Goal: Information Seeking & Learning: Compare options

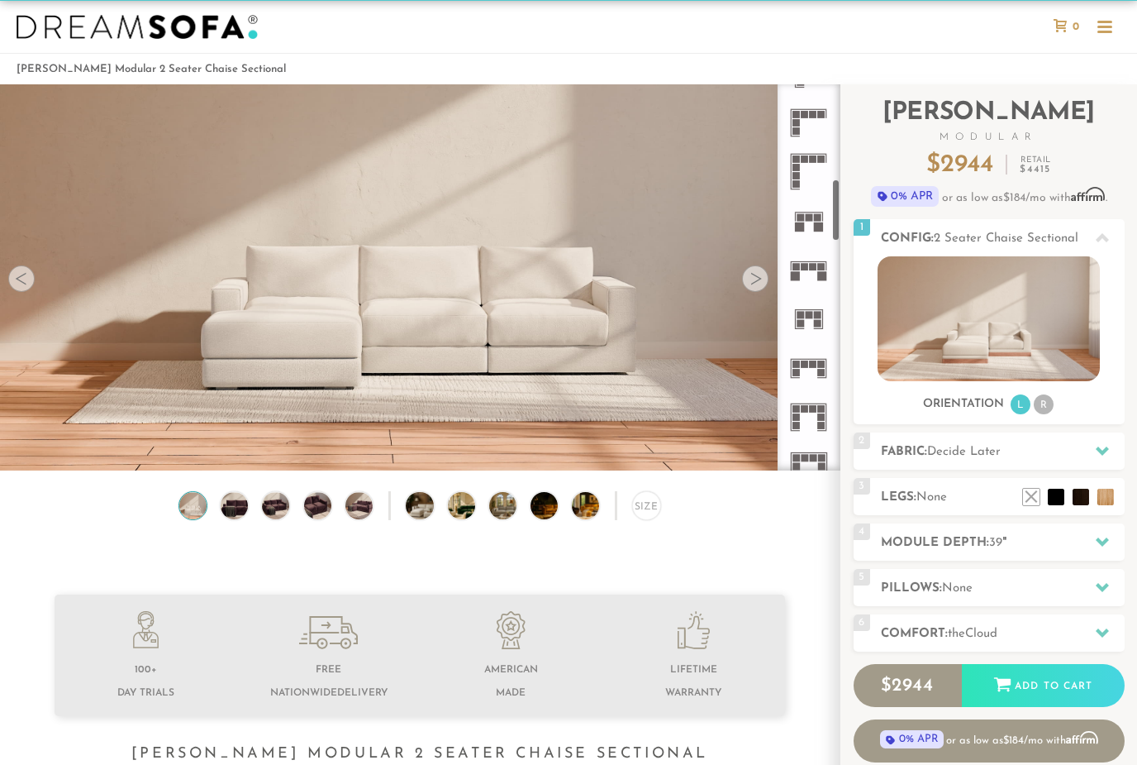
scroll to position [576, 0]
click at [813, 271] on icon at bounding box center [808, 269] width 49 height 49
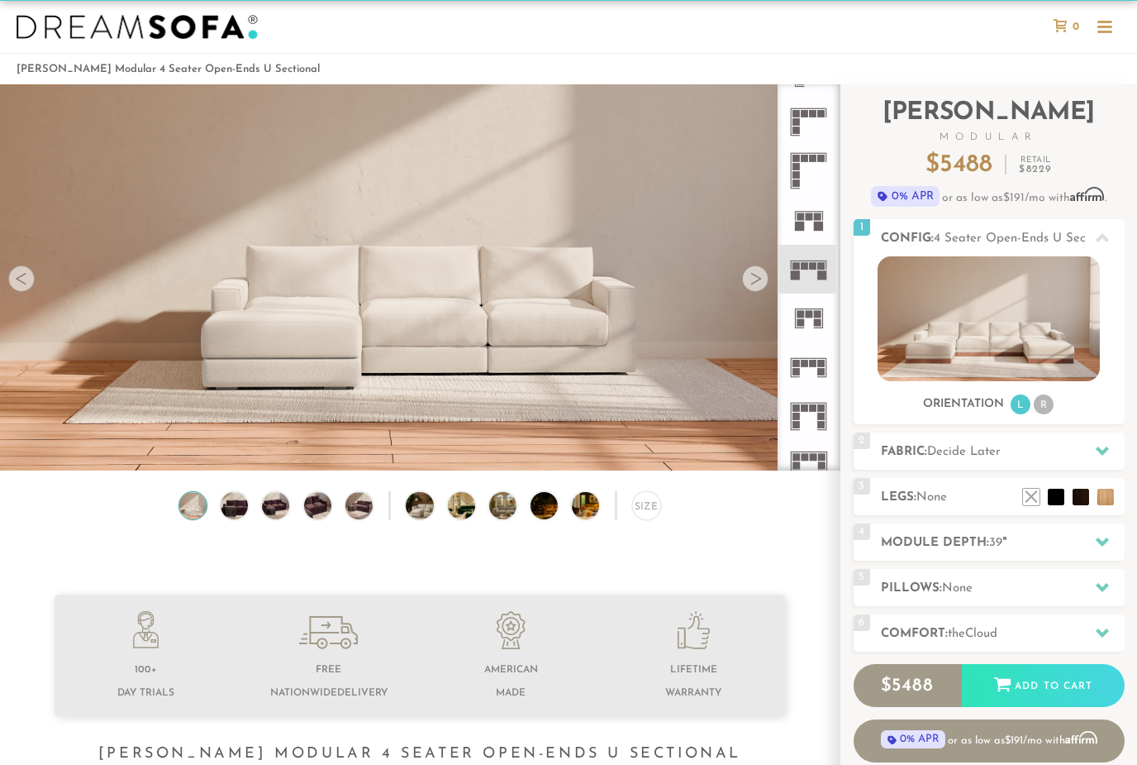
click at [818, 364] on rect at bounding box center [821, 363] width 7 height 7
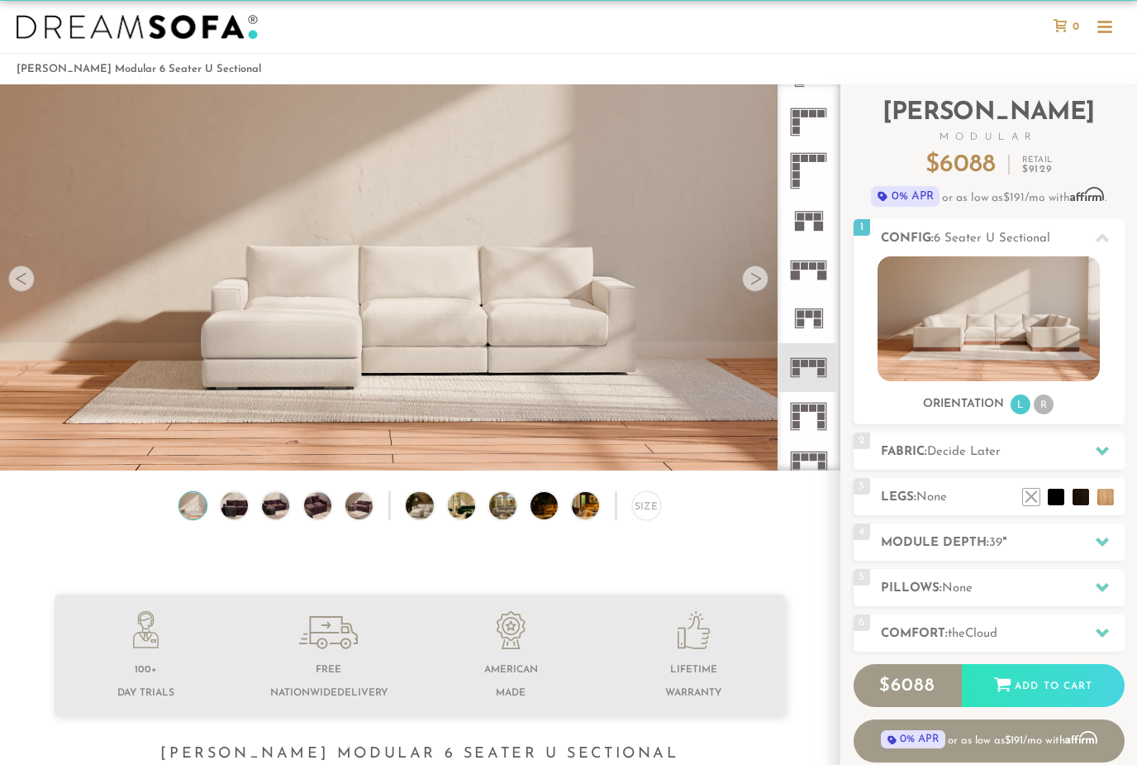
click at [742, 290] on video at bounding box center [420, 227] width 840 height 420
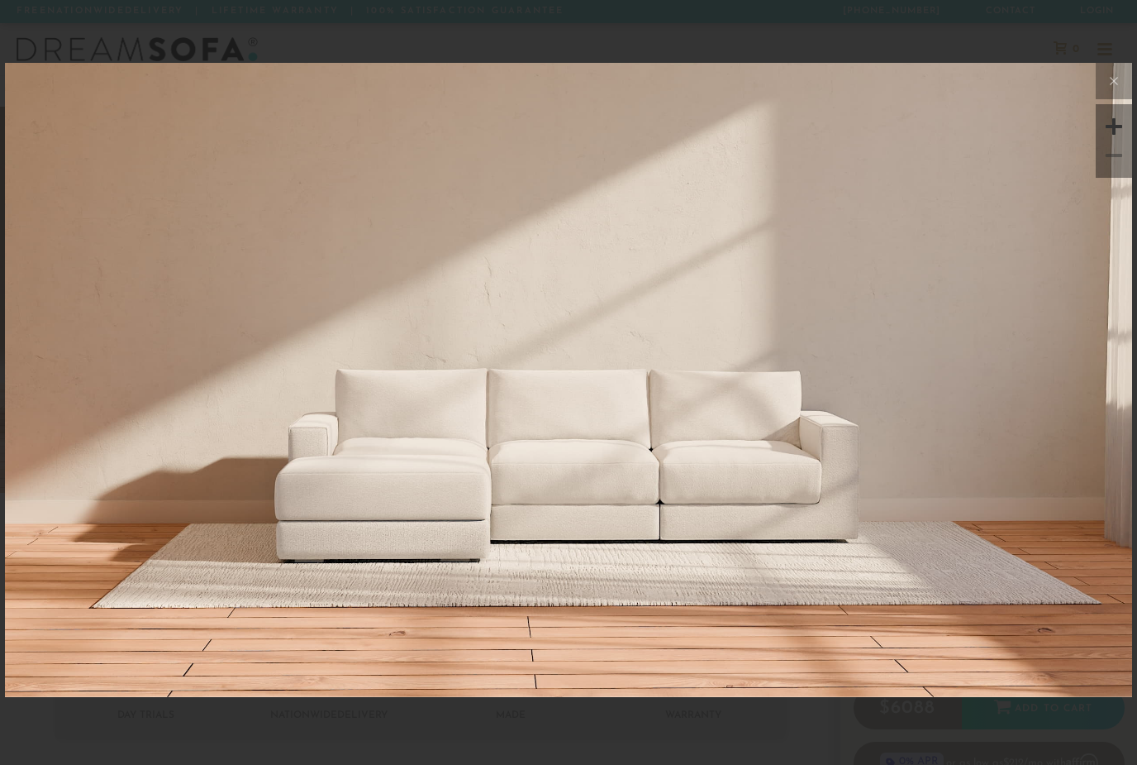
click at [1116, 79] on icon at bounding box center [1114, 81] width 7 height 7
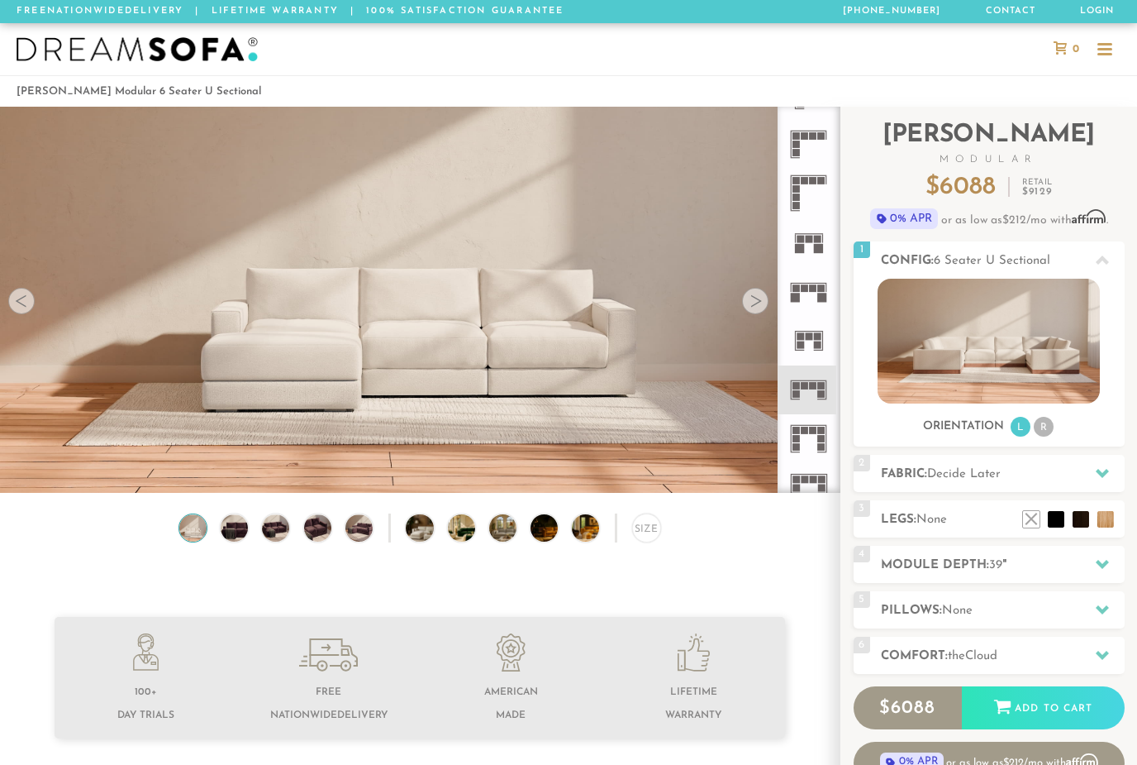
click at [751, 309] on div at bounding box center [755, 301] width 26 height 26
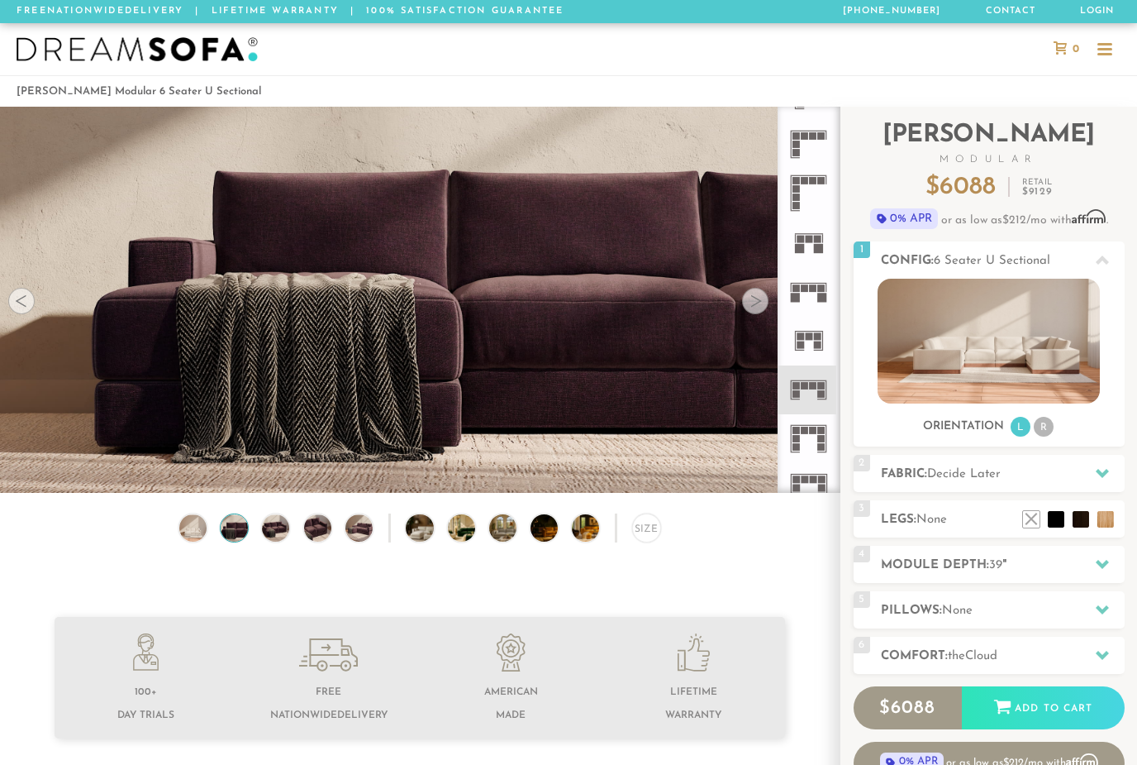
click at [749, 312] on div at bounding box center [755, 301] width 26 height 26
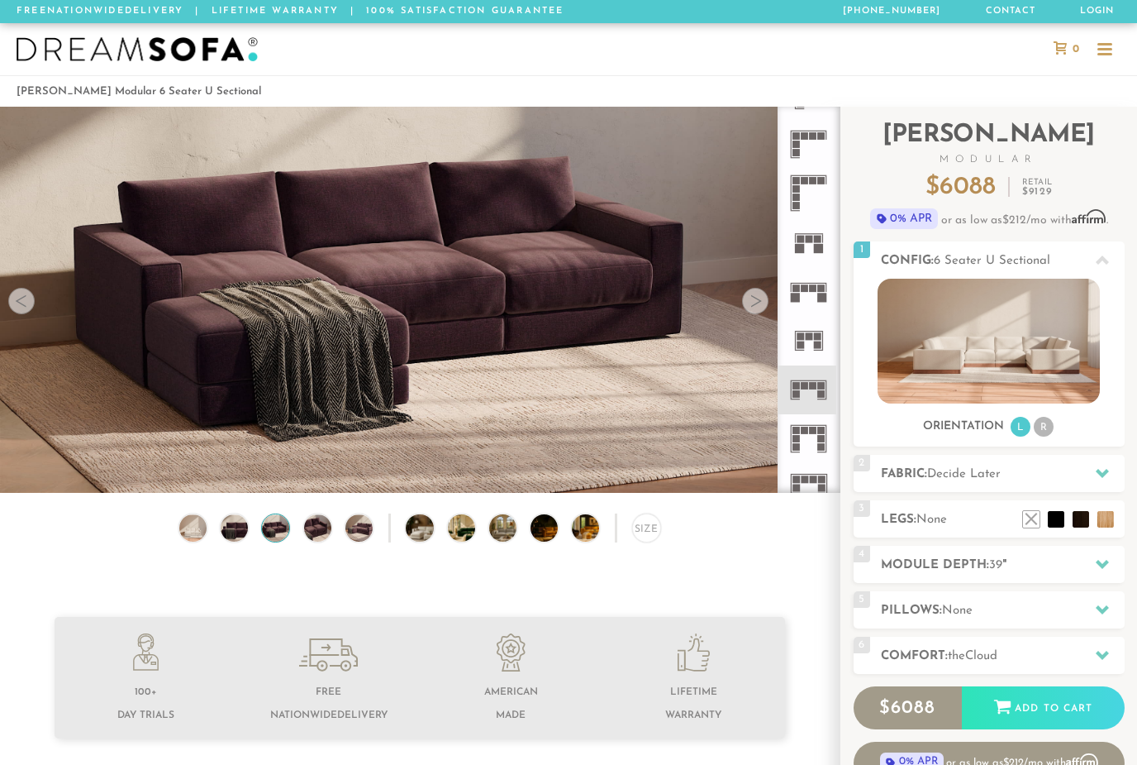
click at [756, 306] on div at bounding box center [755, 301] width 26 height 26
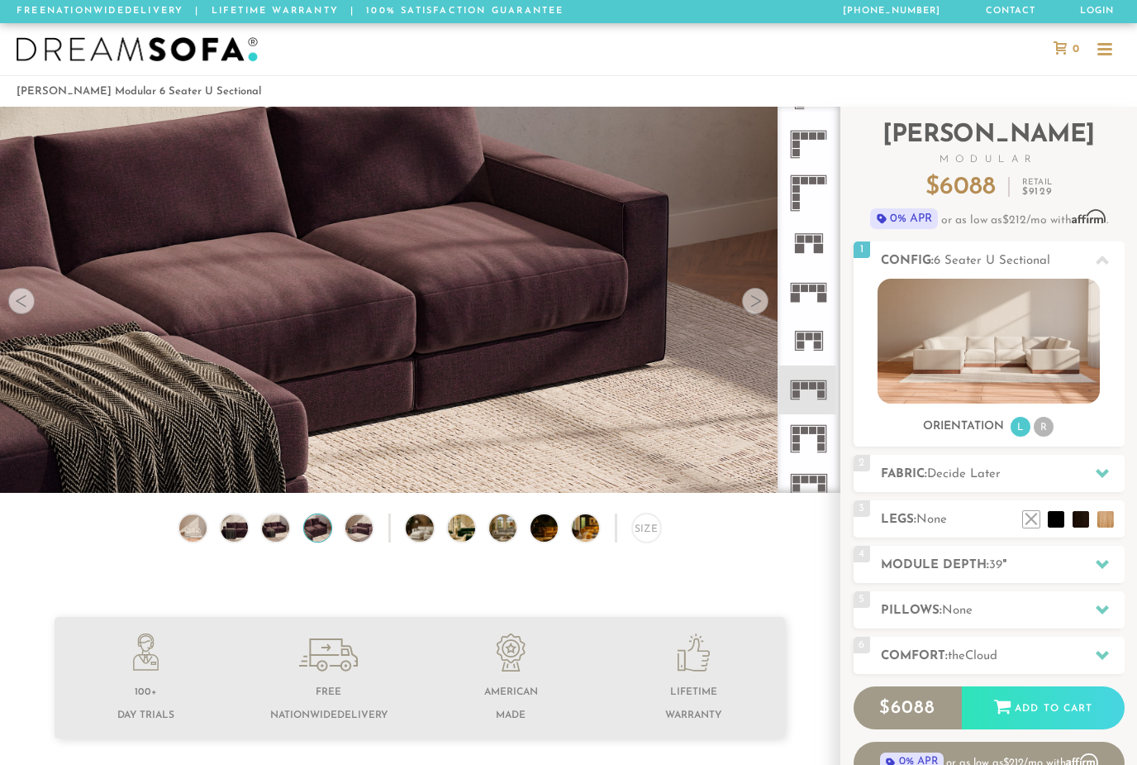
click at [759, 308] on div at bounding box center [755, 301] width 26 height 26
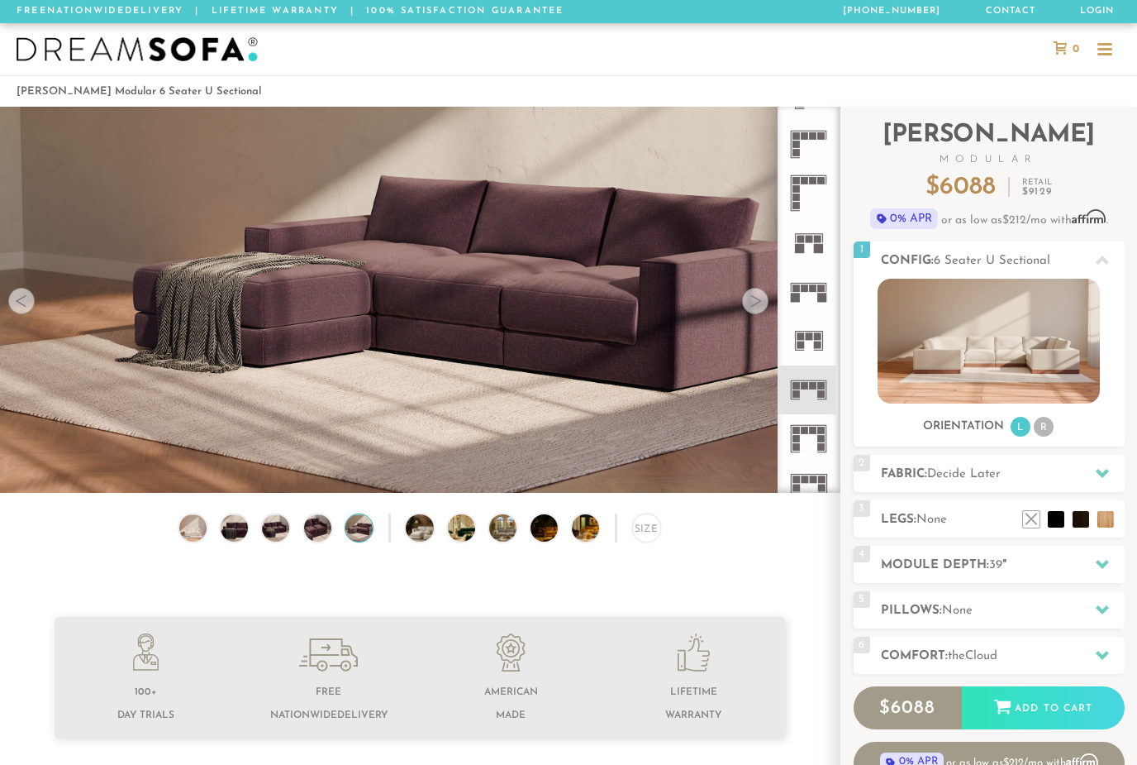
click at [753, 312] on div at bounding box center [755, 301] width 26 height 26
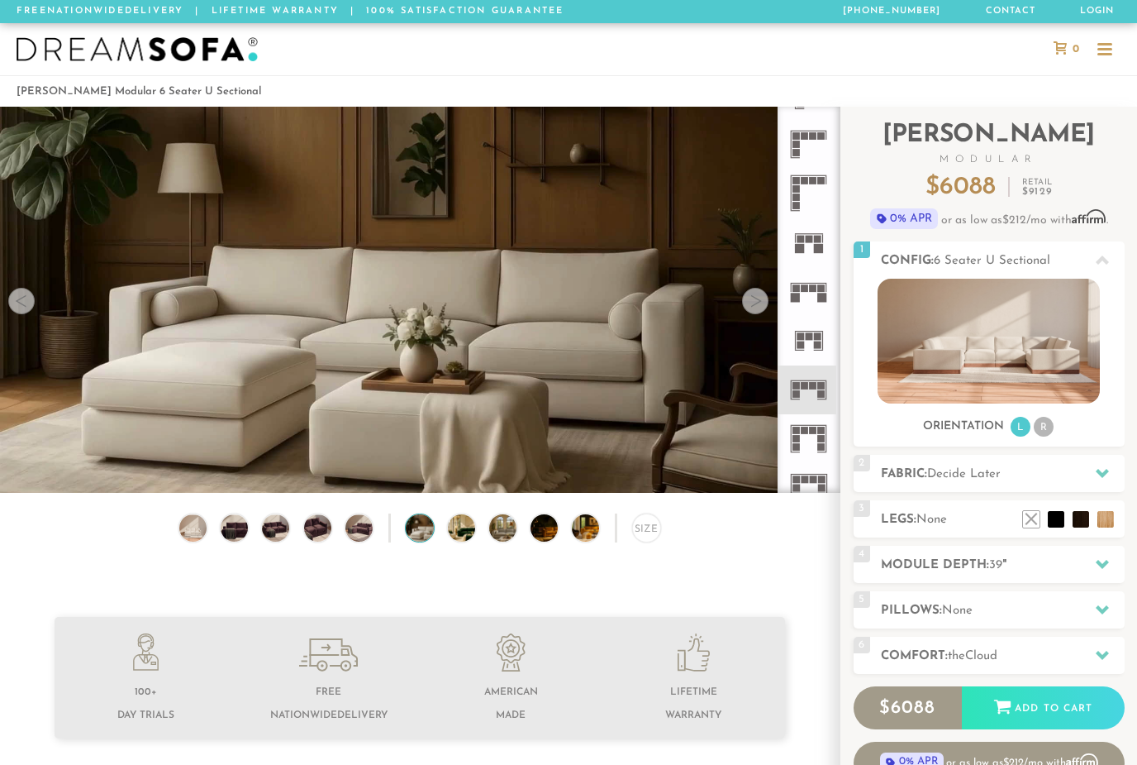
click at [755, 316] on video at bounding box center [420, 276] width 840 height 473
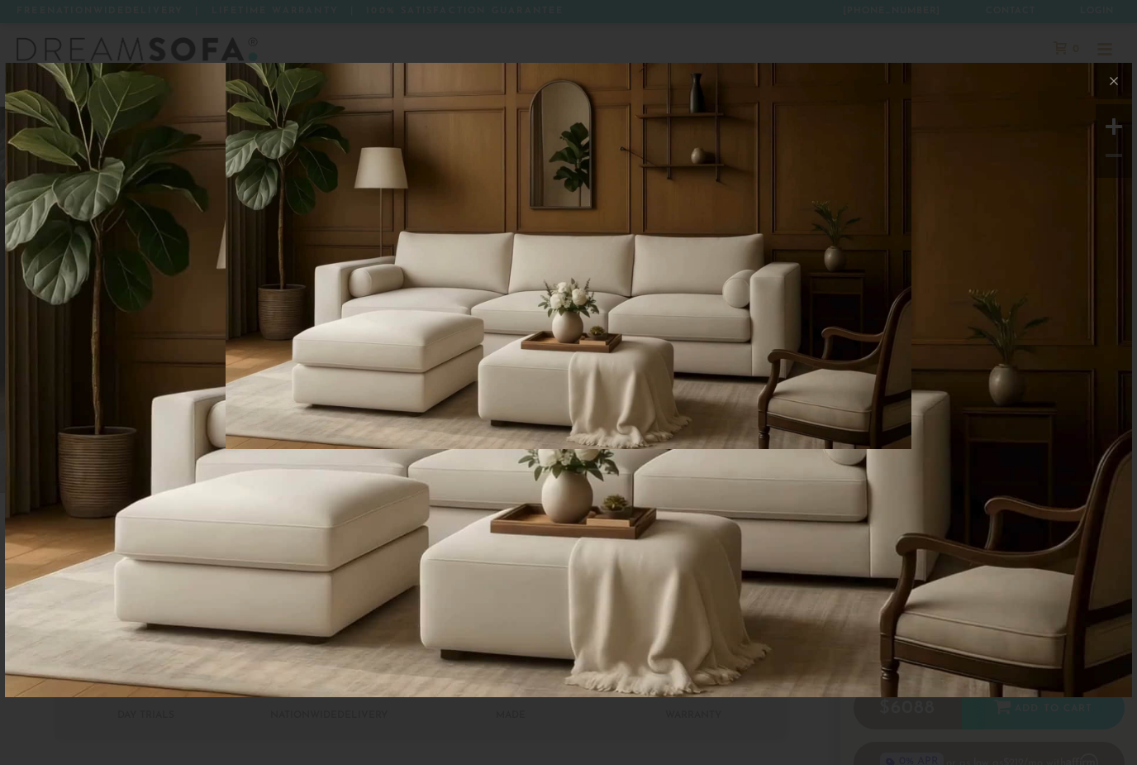
click at [1126, 90] on button at bounding box center [1114, 81] width 36 height 36
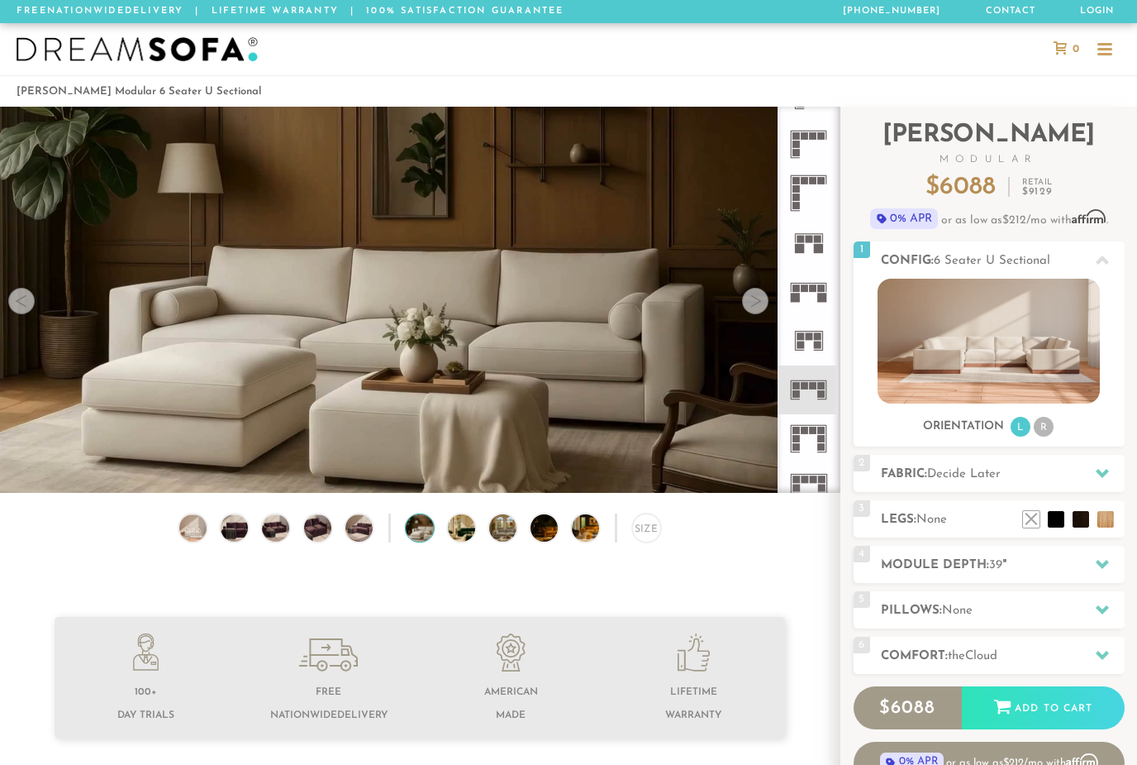
click at [754, 310] on div at bounding box center [755, 301] width 26 height 26
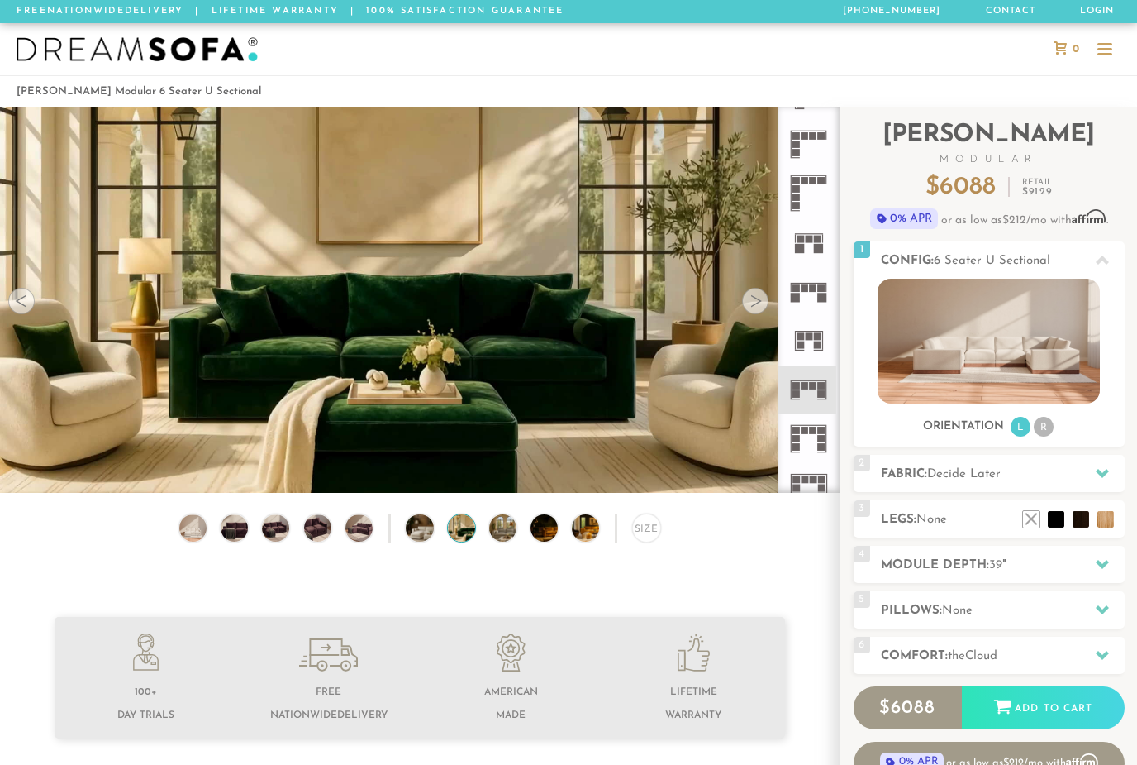
click at [756, 293] on div at bounding box center [755, 301] width 26 height 26
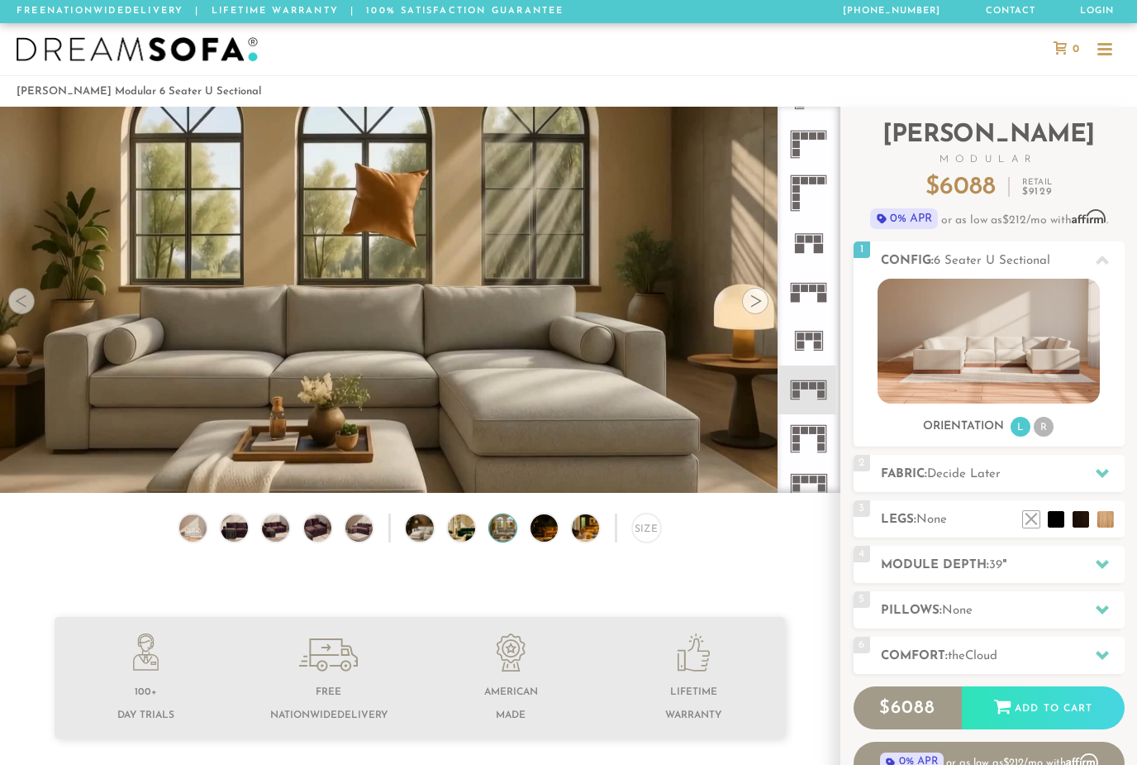
click at [763, 301] on div at bounding box center [755, 301] width 26 height 26
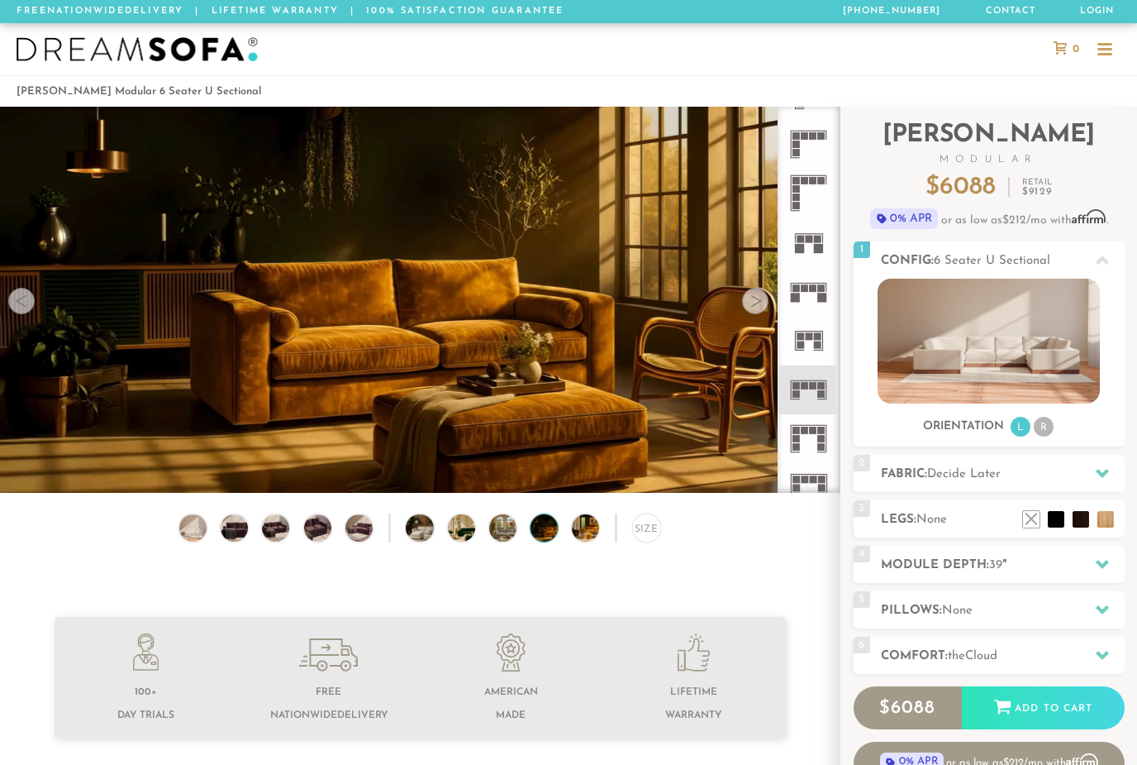
click at [761, 298] on div at bounding box center [755, 301] width 26 height 26
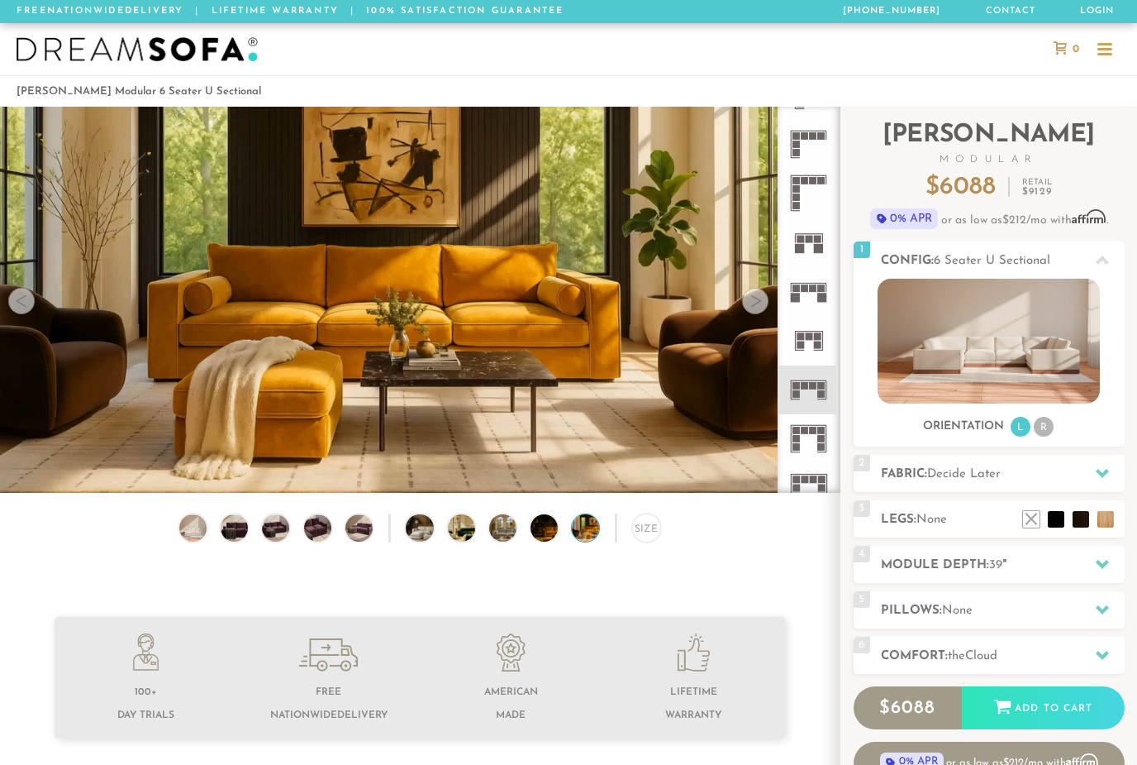
click at [770, 298] on video at bounding box center [420, 276] width 840 height 473
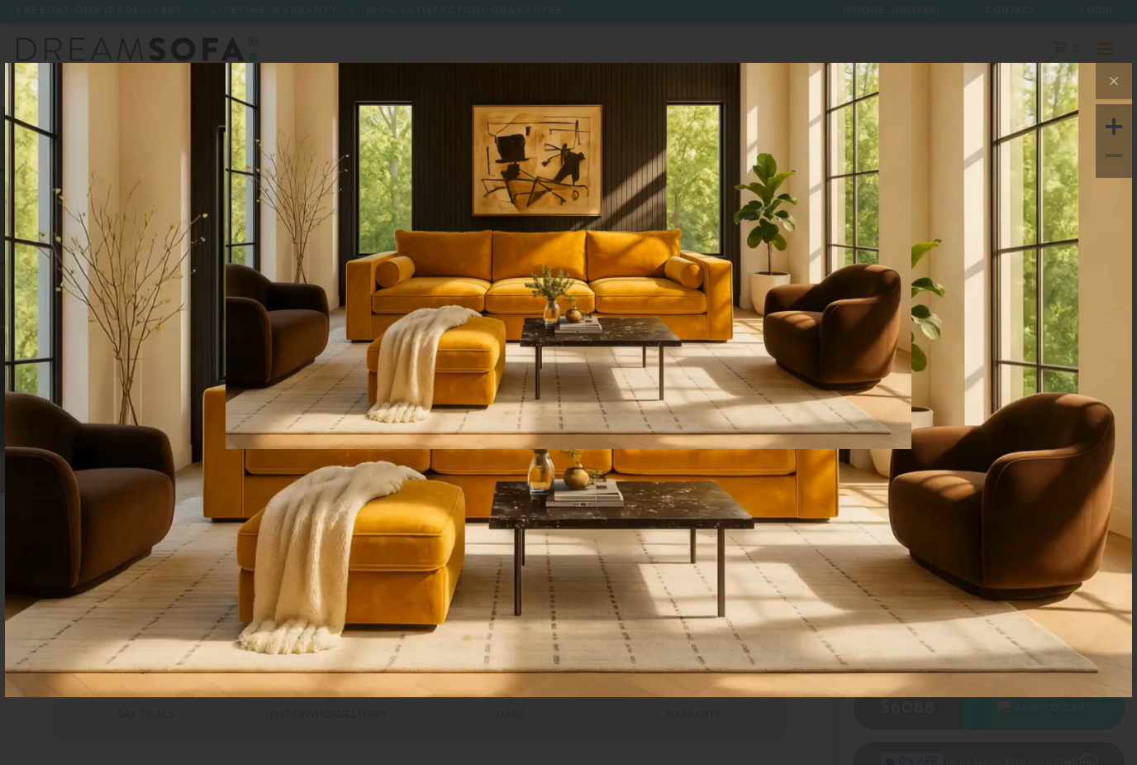
click at [1112, 85] on icon at bounding box center [1114, 81] width 20 height 20
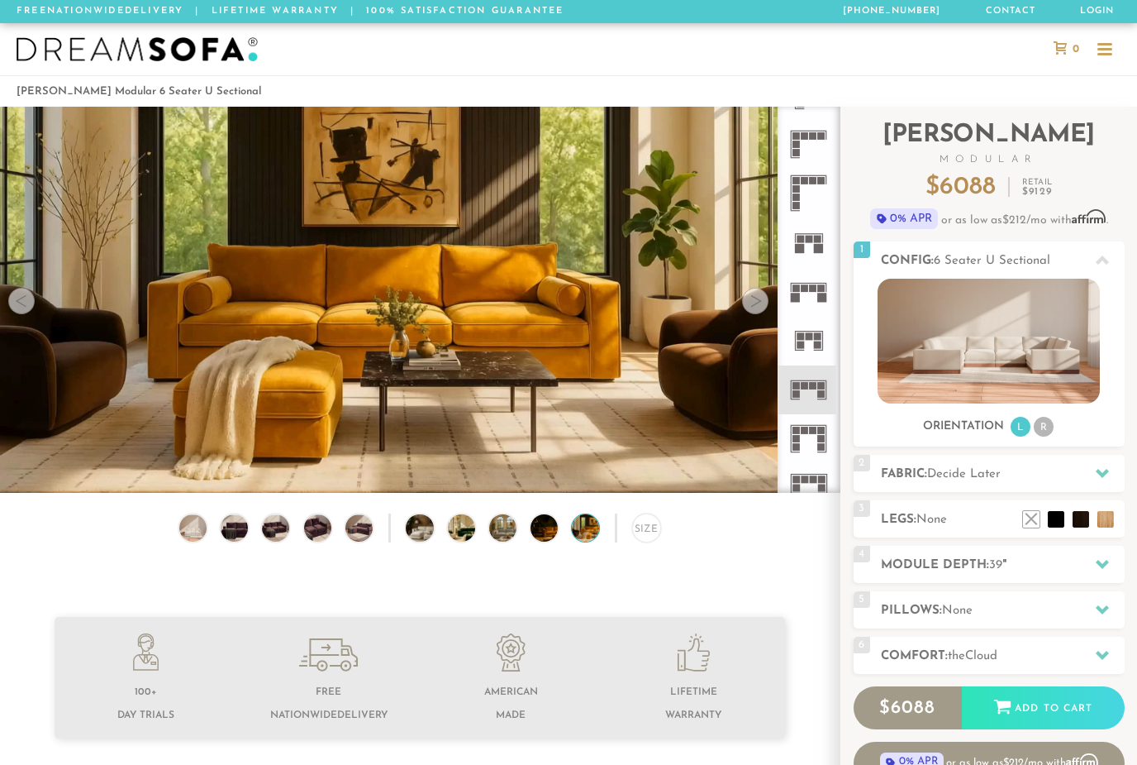
click at [761, 305] on div at bounding box center [755, 301] width 26 height 26
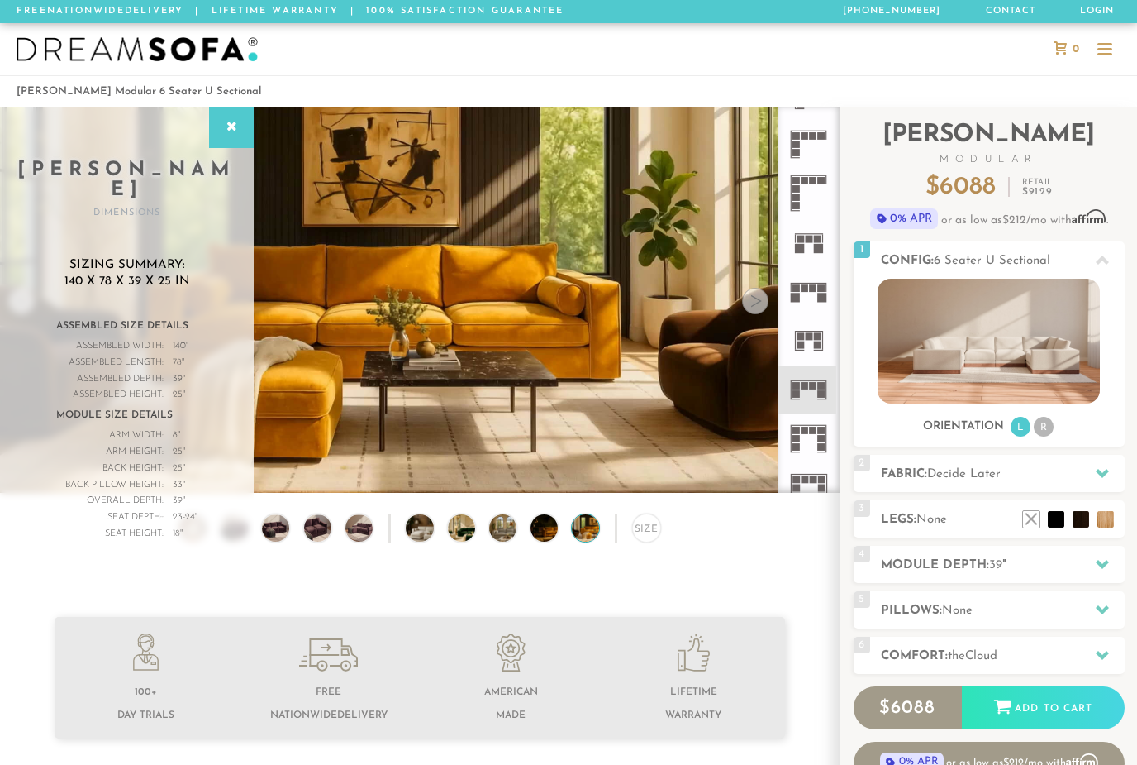
click at [761, 303] on div at bounding box center [755, 301] width 26 height 26
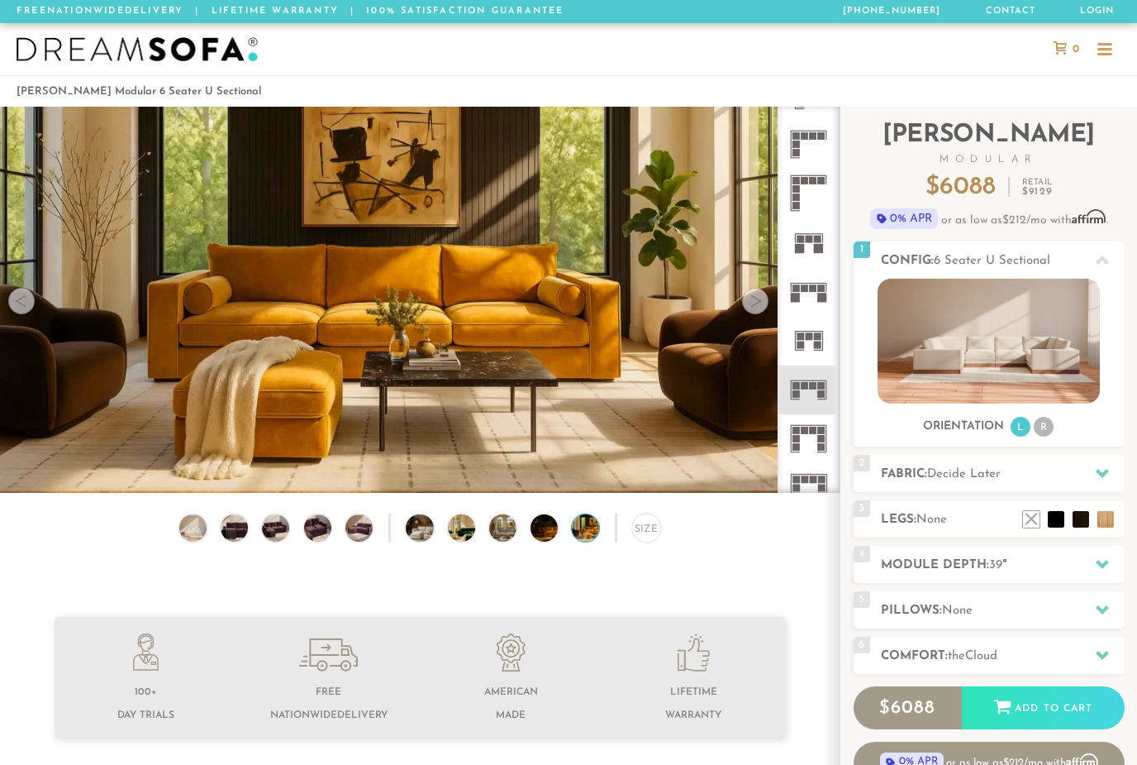
click at [757, 308] on div at bounding box center [755, 301] width 26 height 26
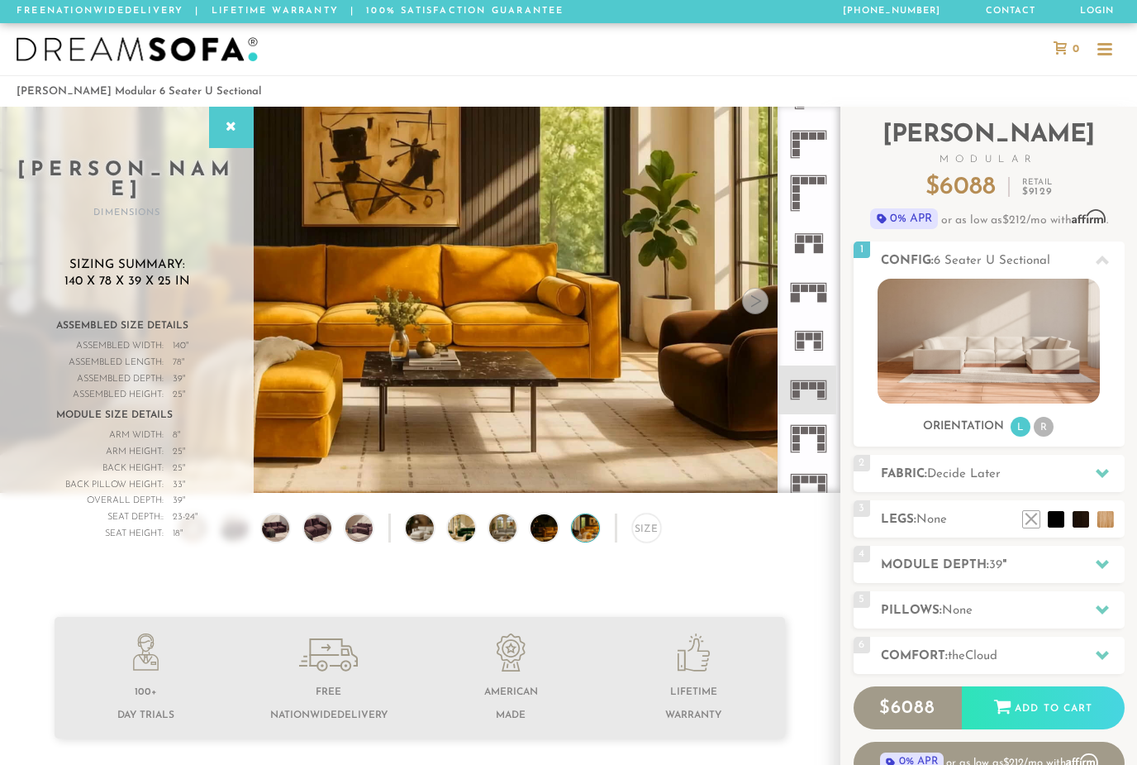
click at [761, 307] on div at bounding box center [755, 301] width 26 height 26
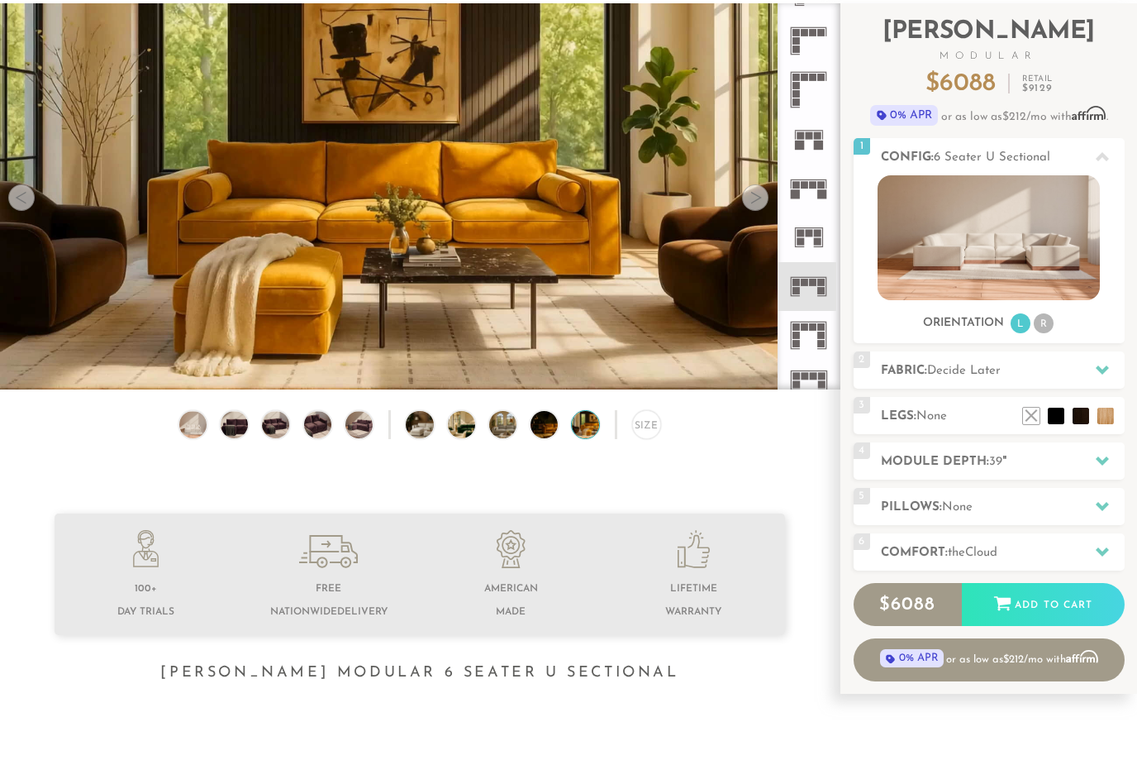
scroll to position [103, 0]
click at [1043, 325] on li "R" at bounding box center [1044, 323] width 20 height 20
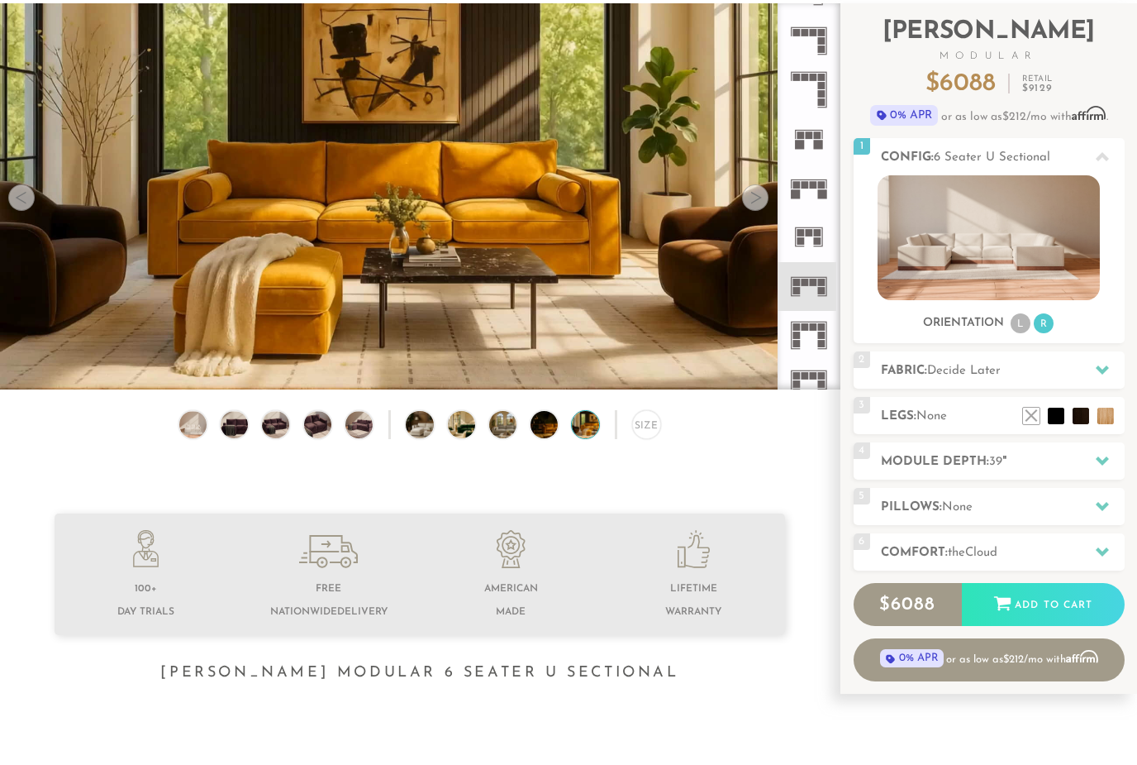
click at [1013, 324] on li "L" at bounding box center [1021, 323] width 20 height 20
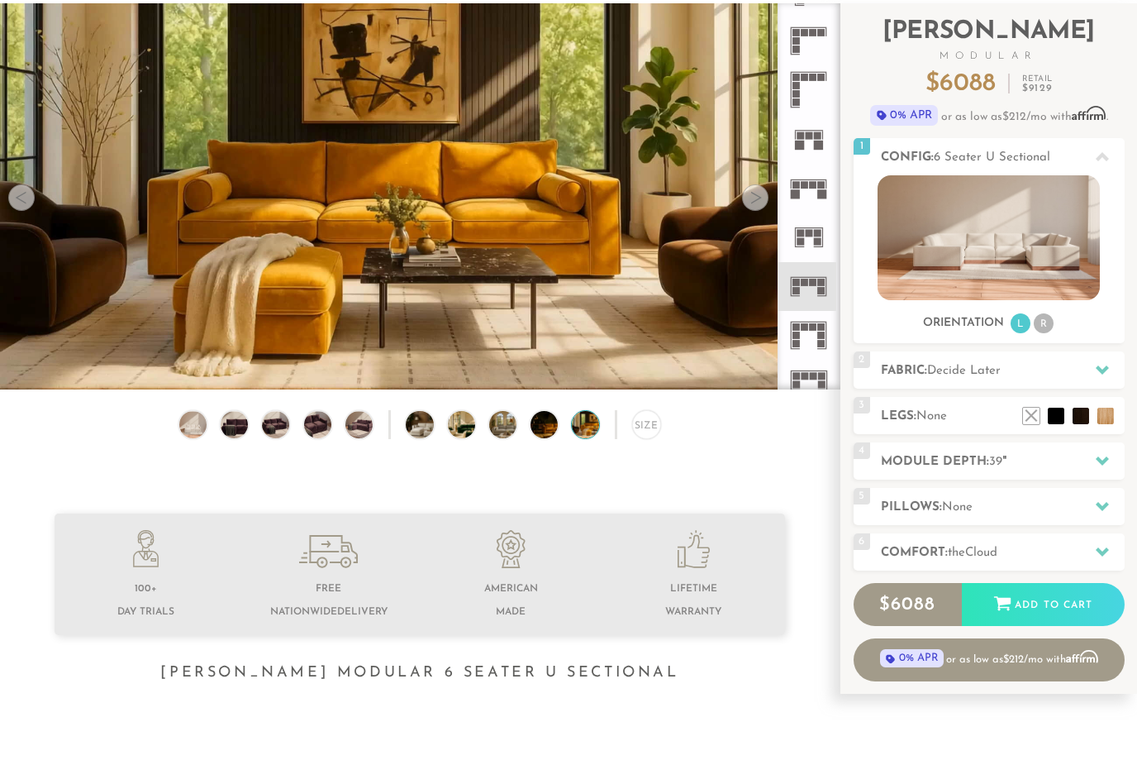
click at [1051, 322] on li "R" at bounding box center [1044, 323] width 20 height 20
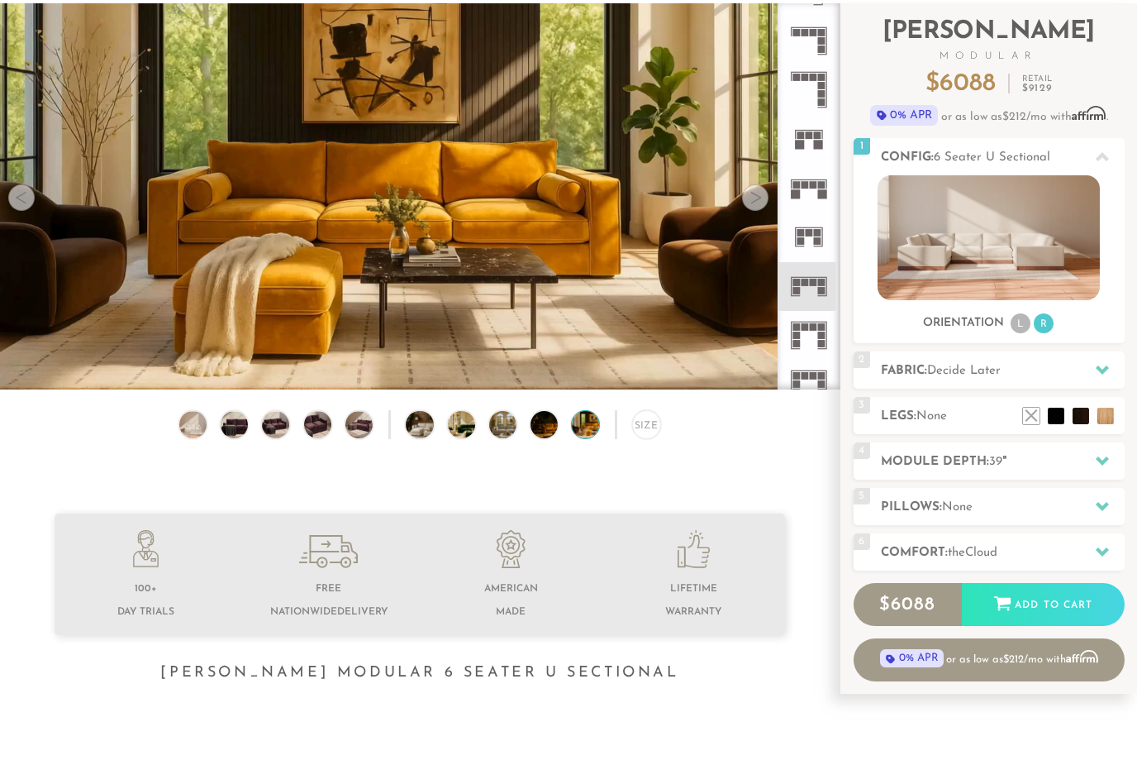
click at [1019, 327] on li "L" at bounding box center [1021, 323] width 20 height 20
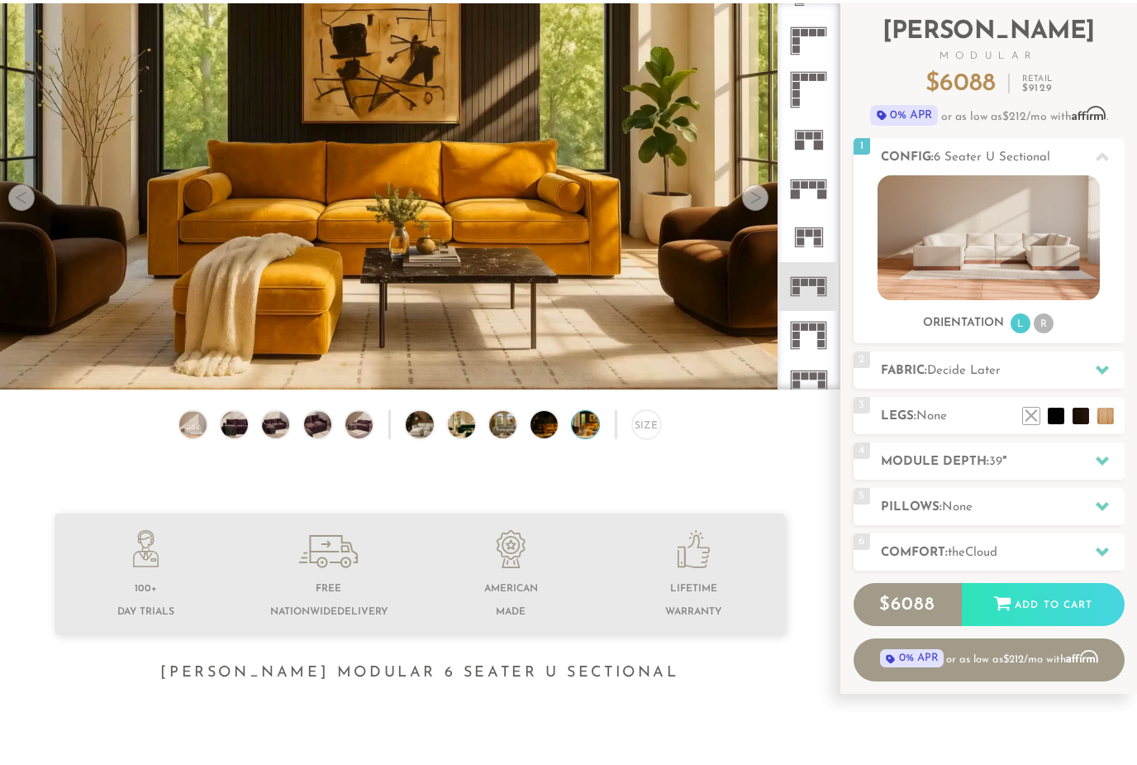
click at [1004, 260] on img at bounding box center [989, 237] width 222 height 125
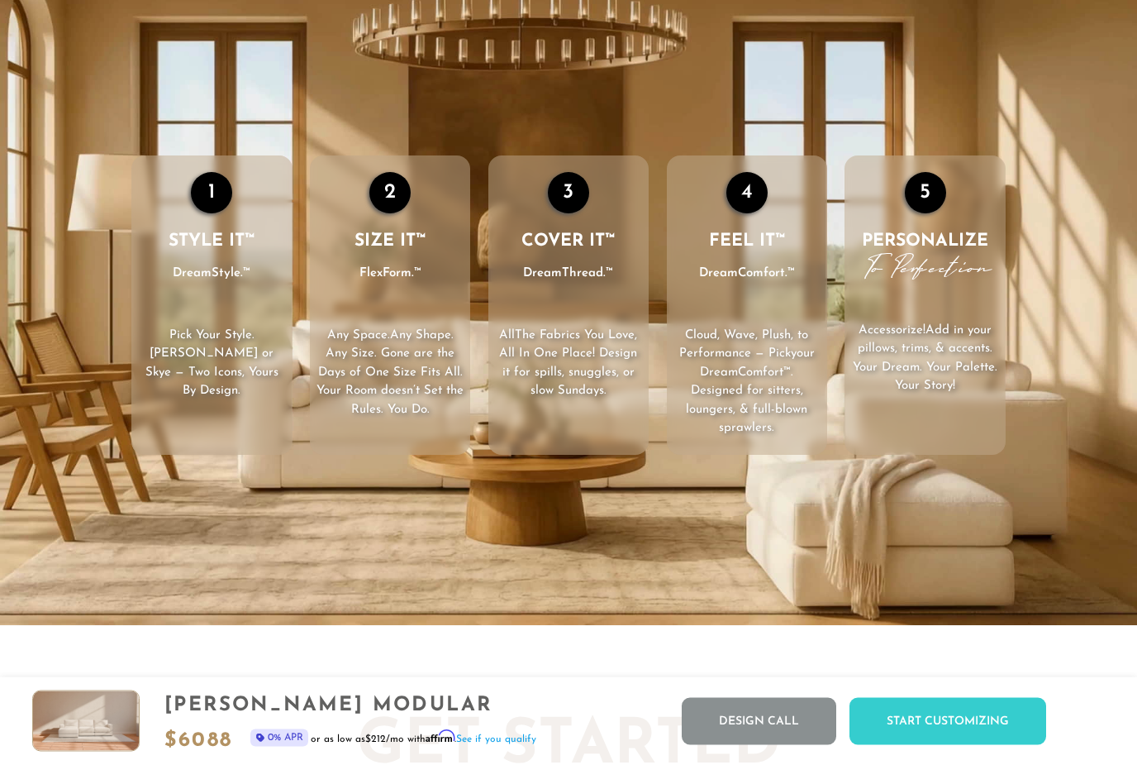
scroll to position [0, 0]
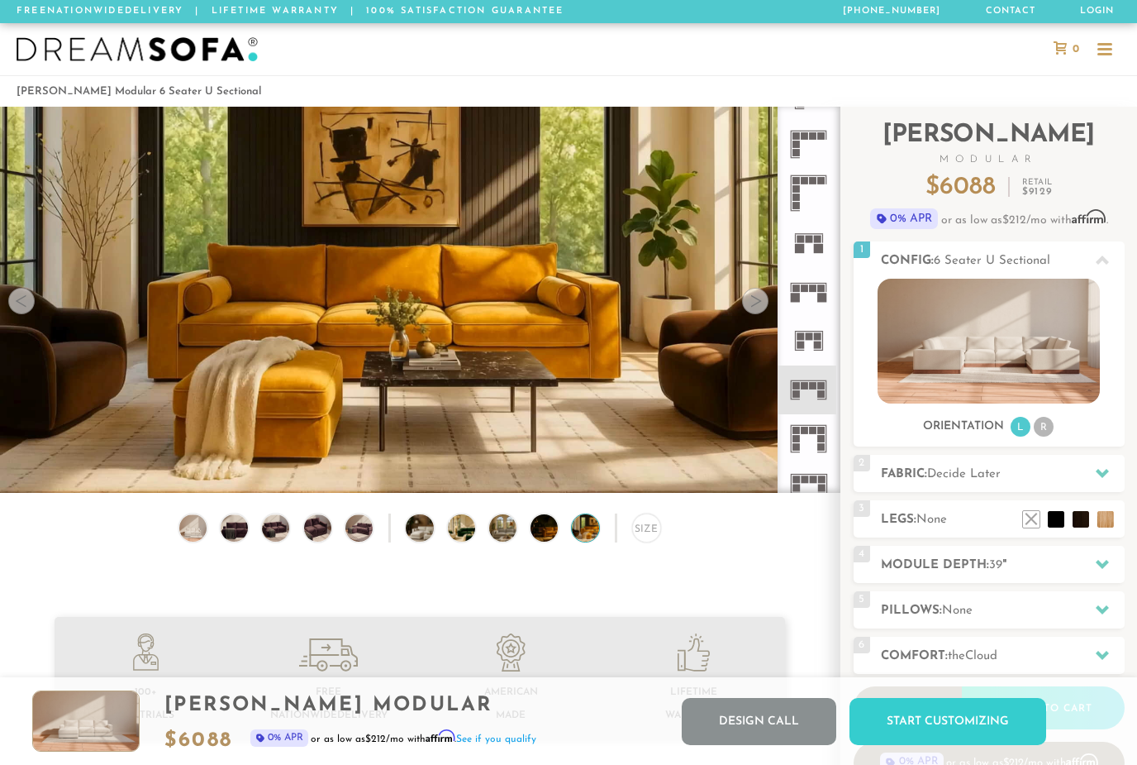
click at [1104, 44] on div at bounding box center [1105, 44] width 15 height 2
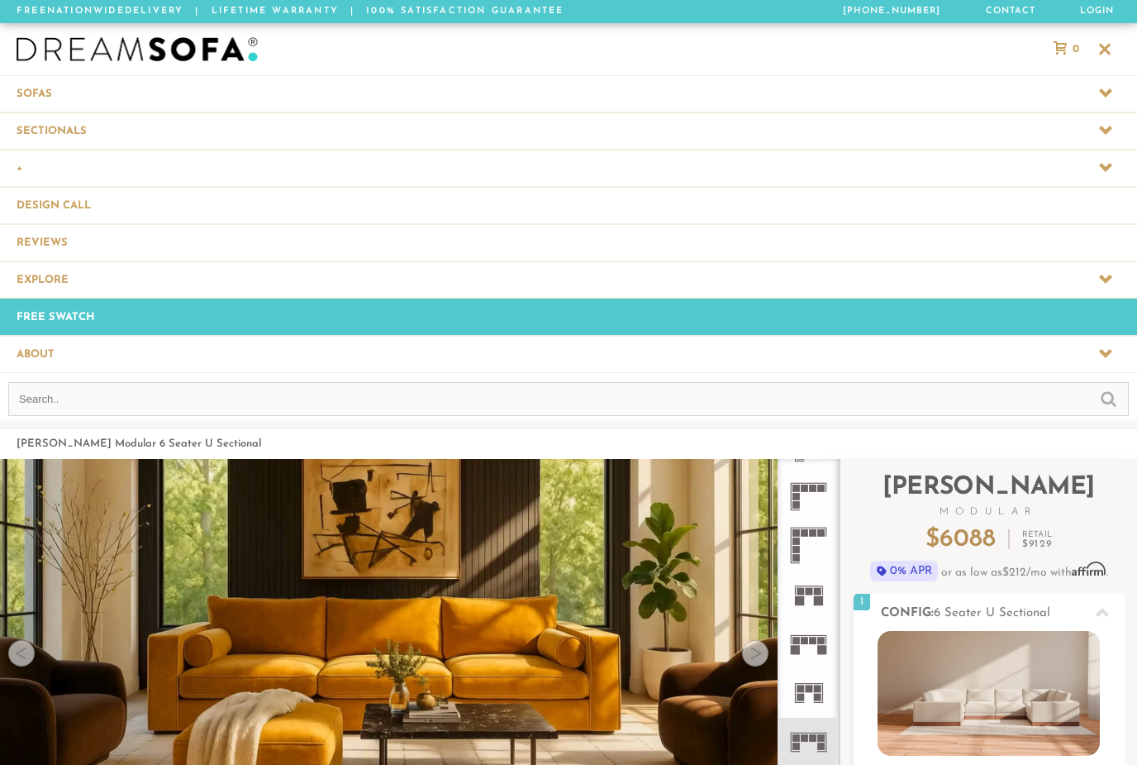
click at [1114, 357] on span at bounding box center [568, 354] width 1137 height 36
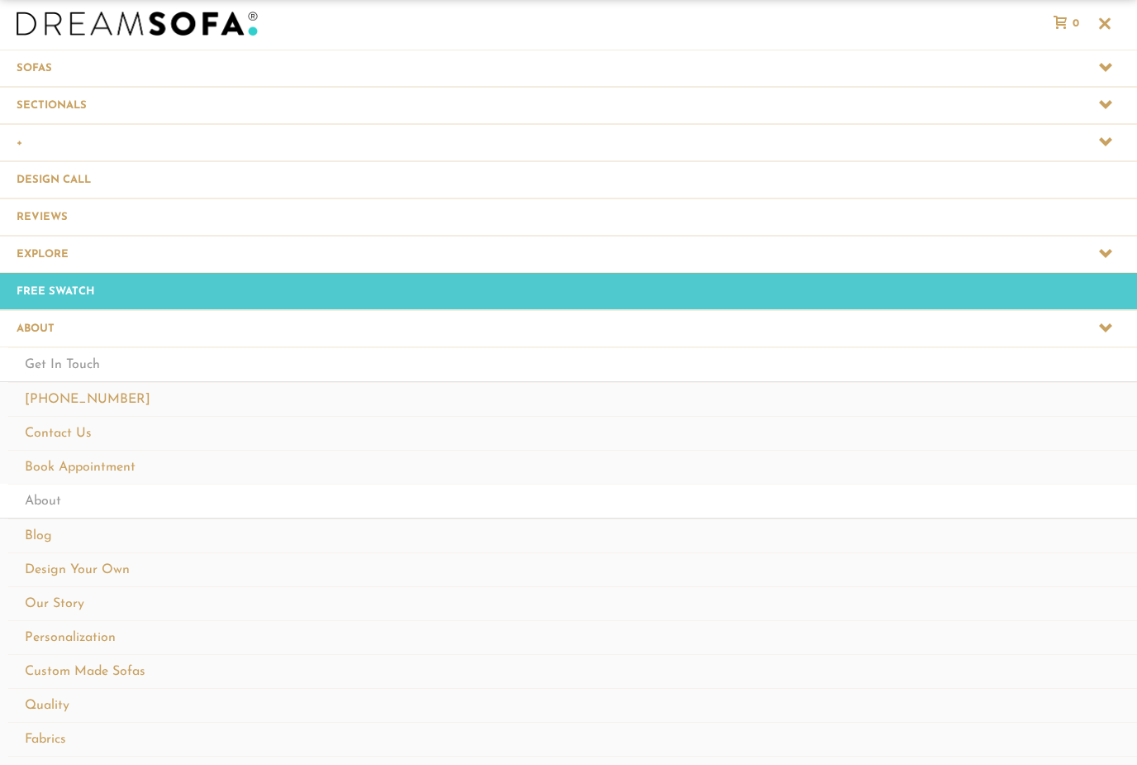
scroll to position [0, 0]
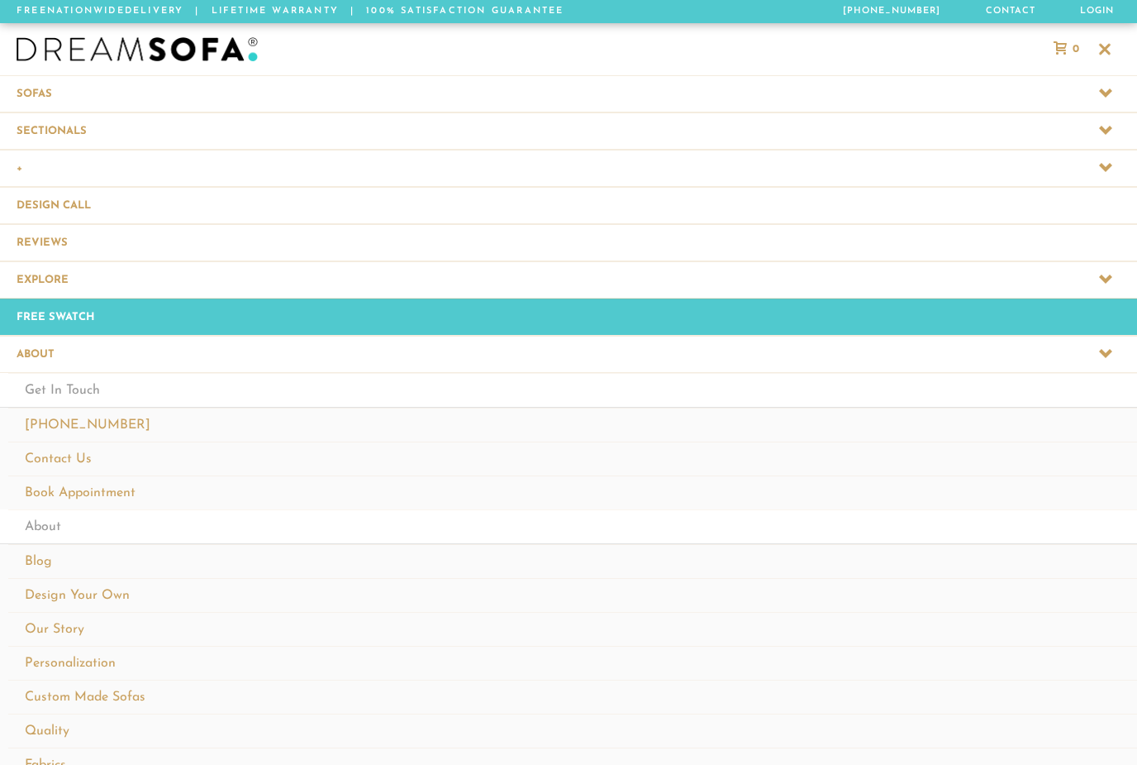
click at [1116, 134] on span at bounding box center [568, 130] width 1137 height 36
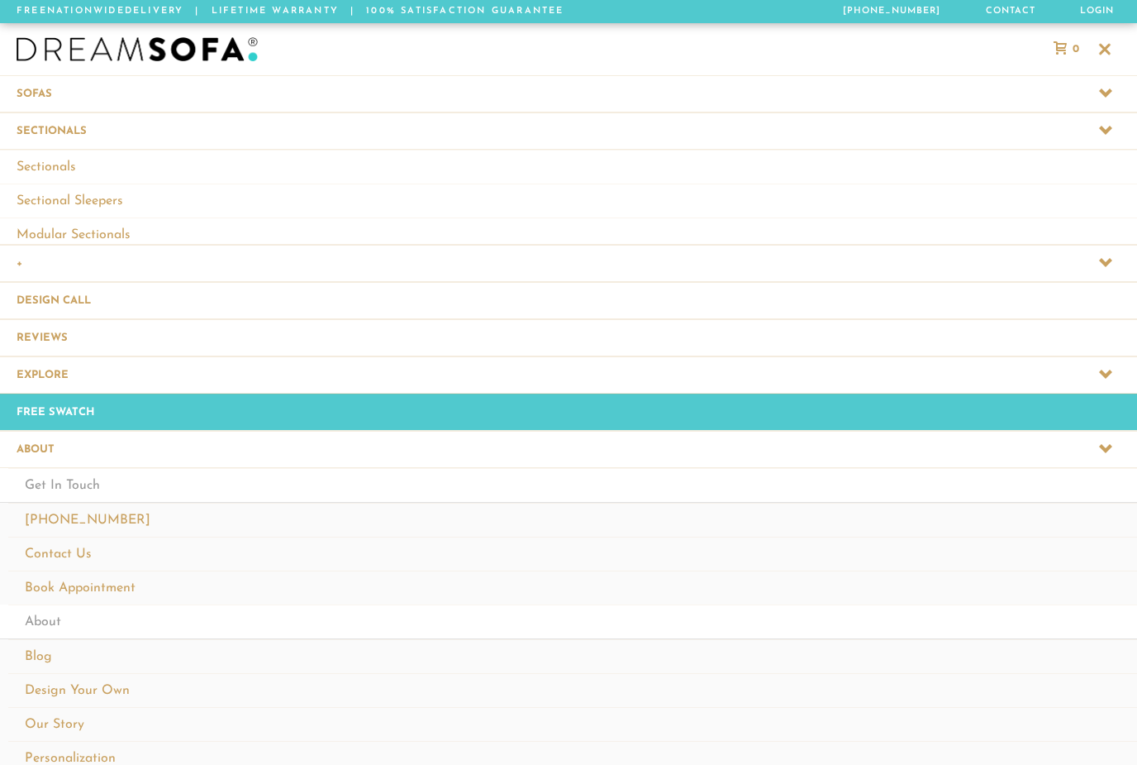
scroll to position [1, 1]
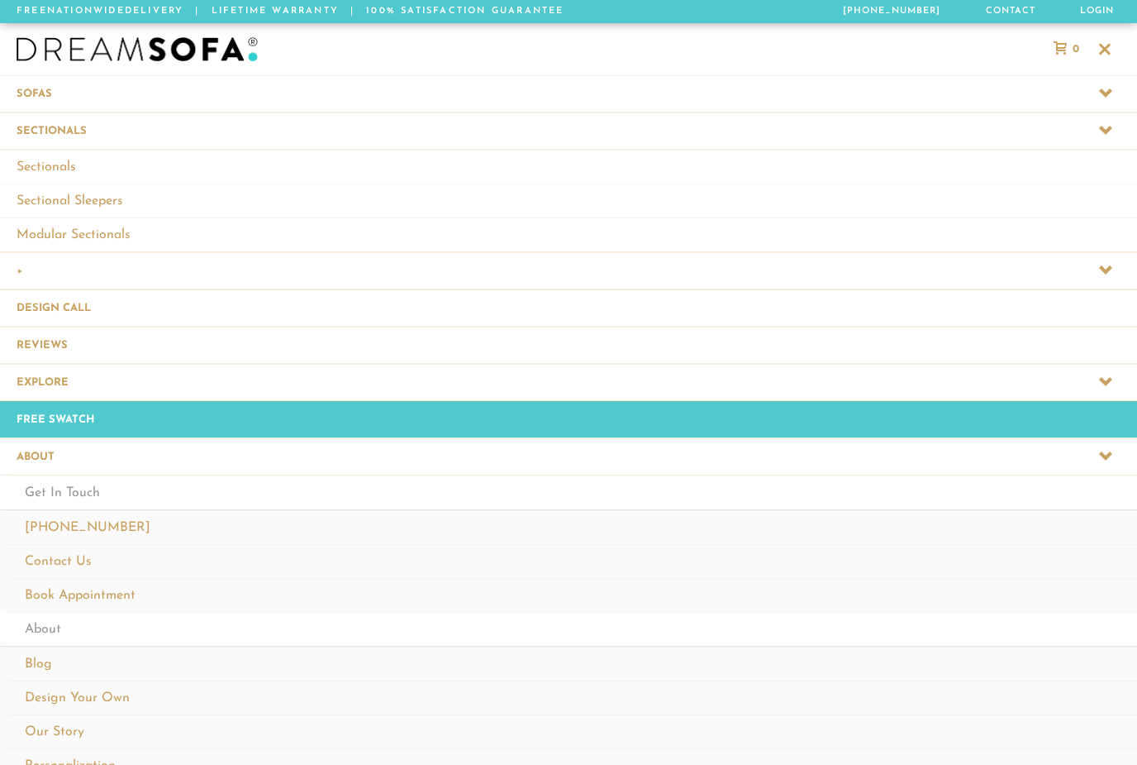
click at [900, 237] on link "Modular Sectionals" at bounding box center [568, 234] width 1137 height 34
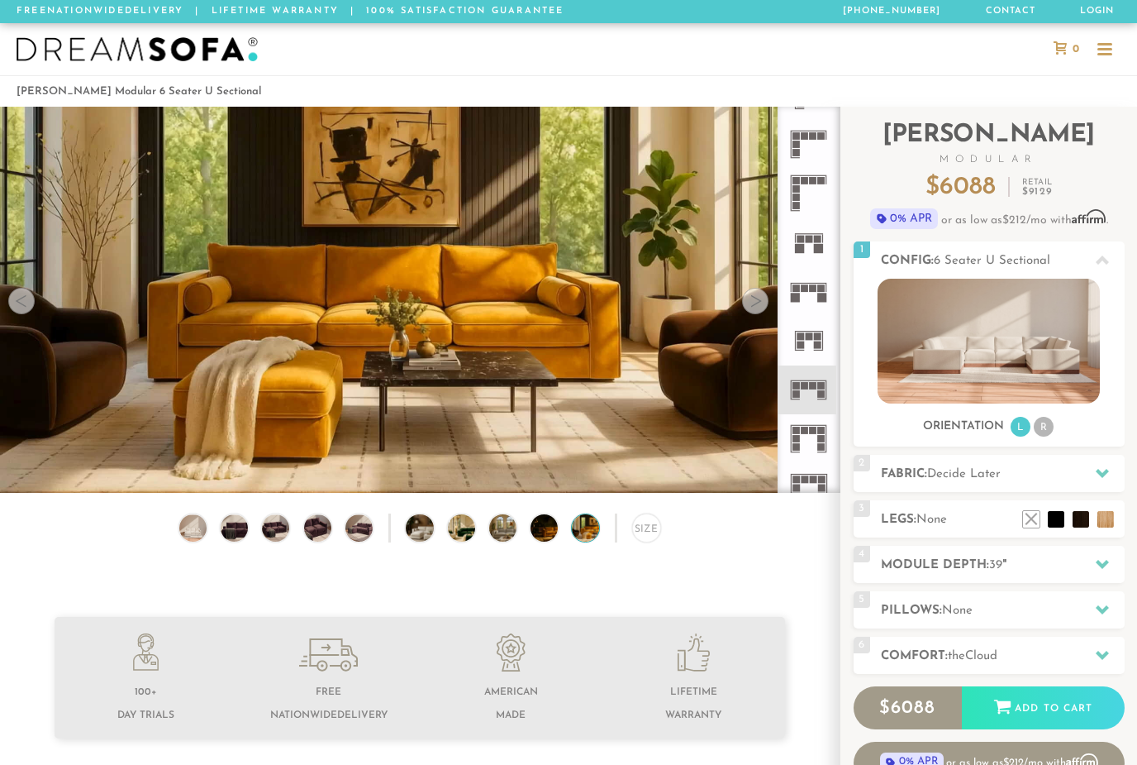
click at [233, 524] on img at bounding box center [234, 527] width 33 height 27
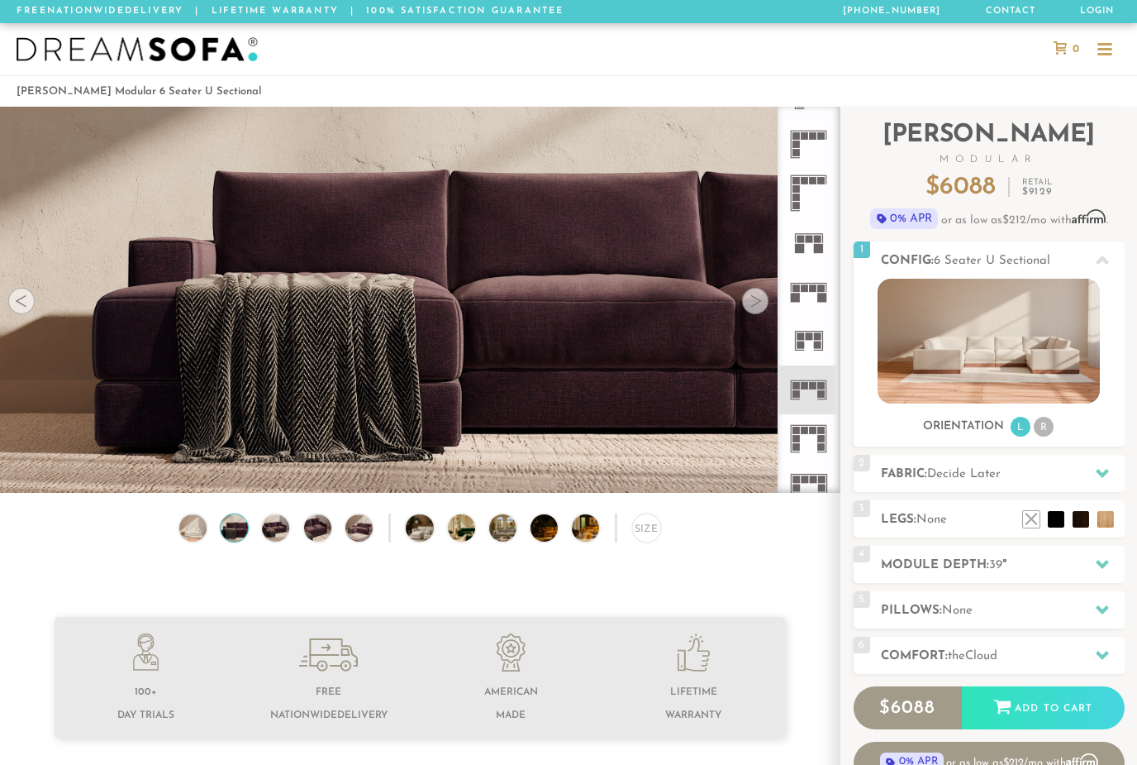
click at [258, 515] on div "Size" at bounding box center [420, 531] width 840 height 37
